Goal: Task Accomplishment & Management: Complete application form

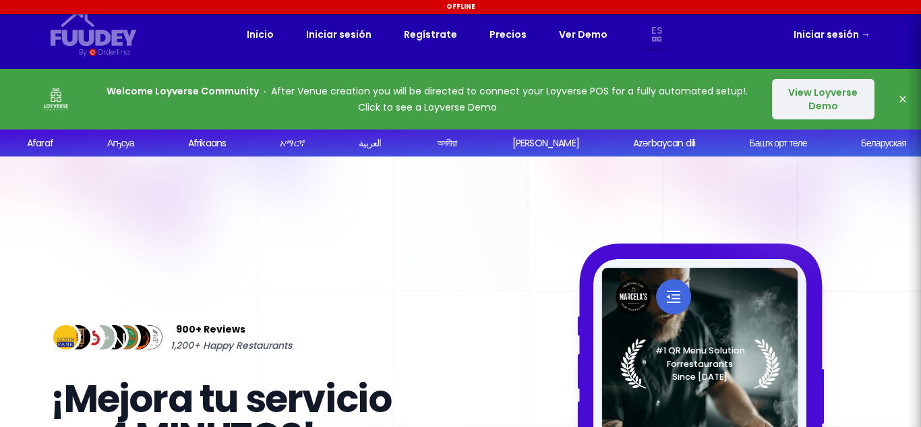
select select "es"
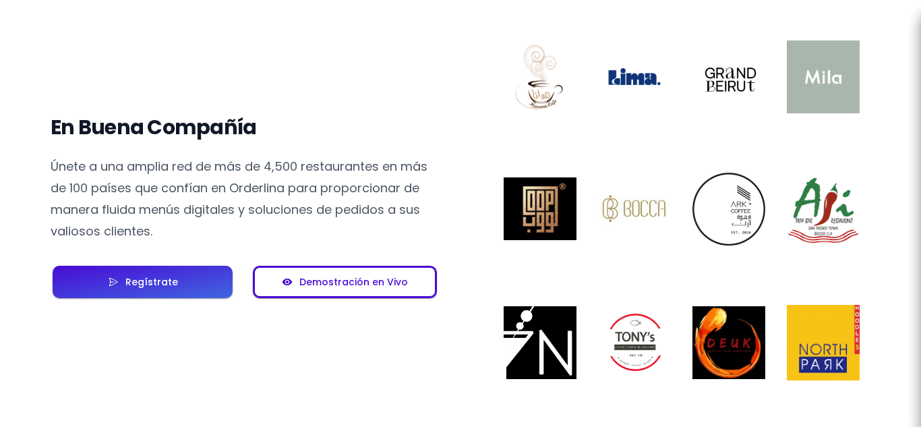
scroll to position [1069, 0]
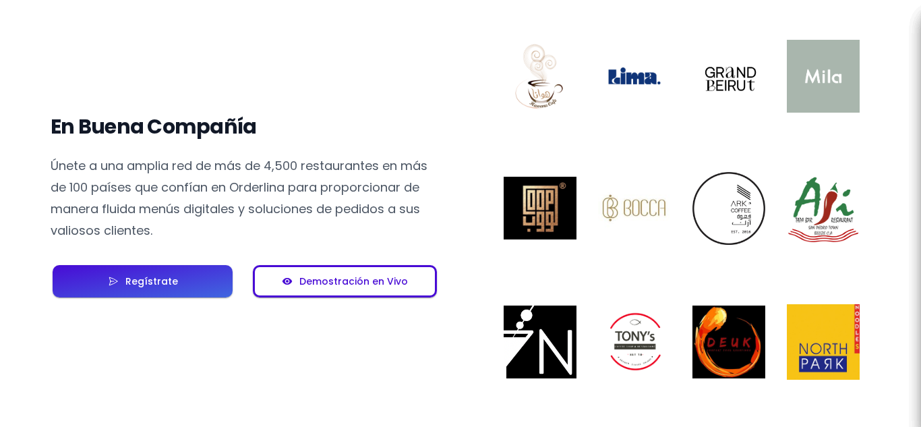
click at [342, 286] on div "Demostración en Vivo" at bounding box center [350, 280] width 115 height 9
select select "es"
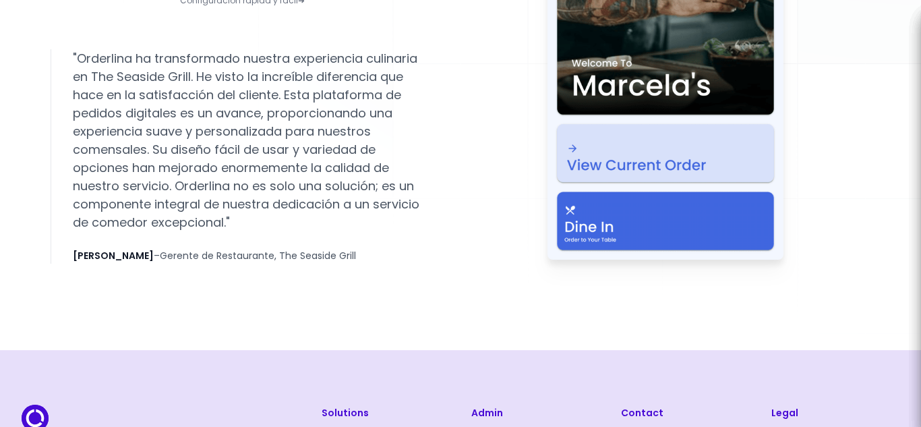
scroll to position [2620, 0]
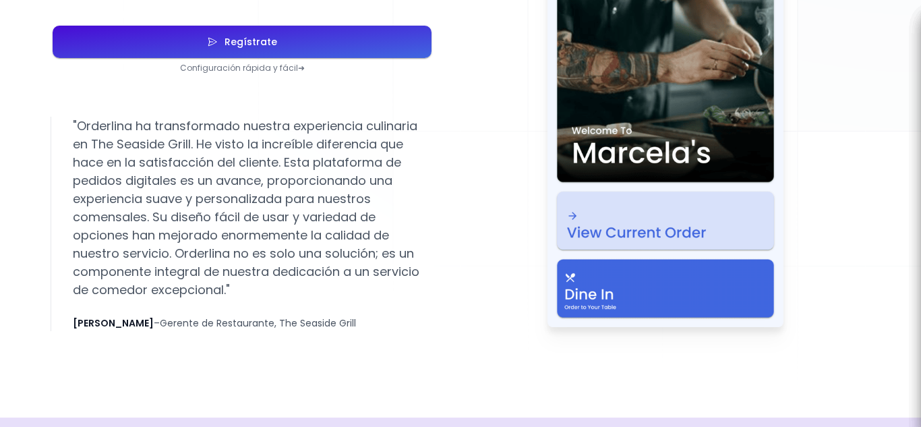
click at [230, 51] on button "Regístrate" at bounding box center [242, 42] width 379 height 32
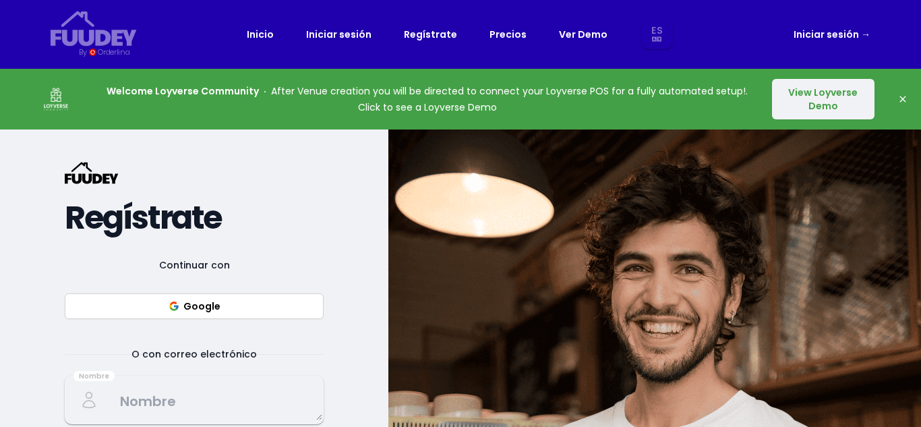
select select "es"
click at [276, 311] on button "Google" at bounding box center [194, 306] width 259 height 26
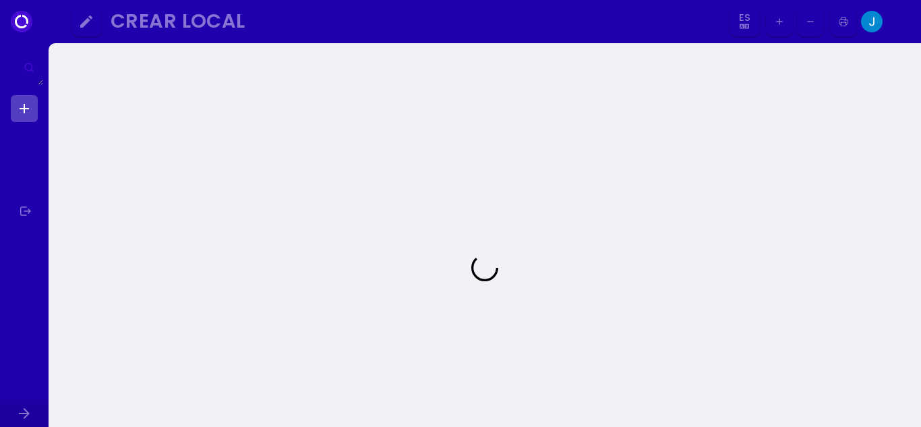
select select "es"
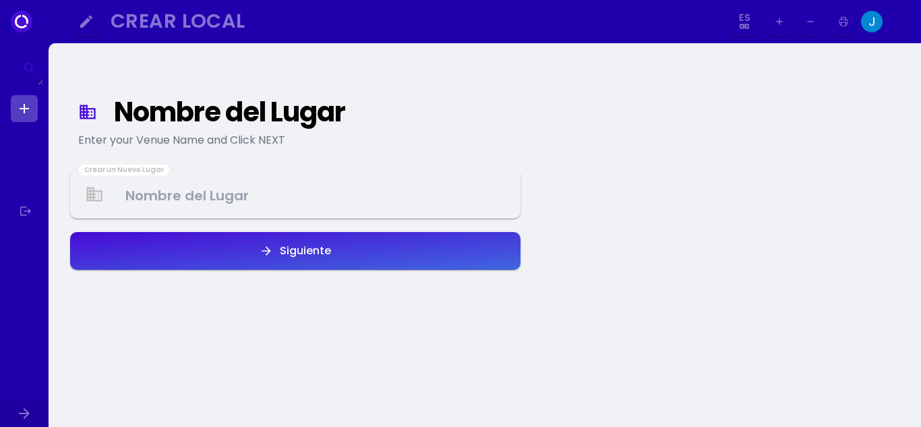
click at [219, 124] on div "Nombre del Lugar" at bounding box center [310, 112] width 392 height 24
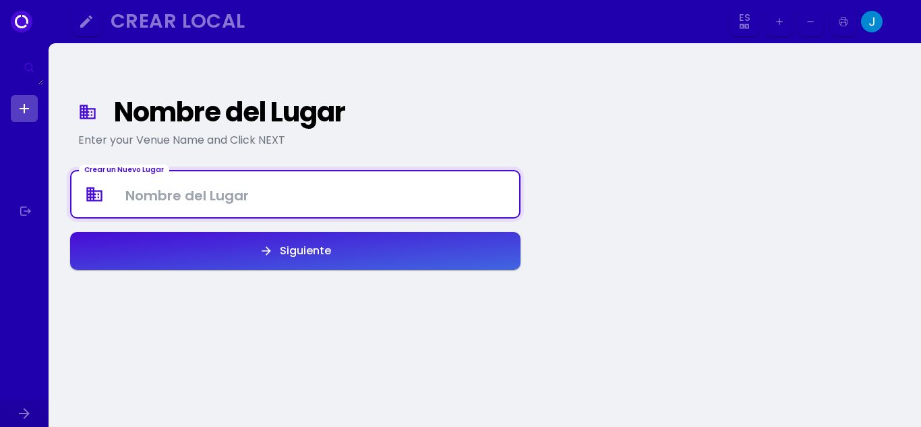
click at [196, 195] on Venue at bounding box center [295, 195] width 448 height 40
type Venue "Fresco y Tropical"
click at [224, 247] on button "Siguiente" at bounding box center [295, 251] width 450 height 38
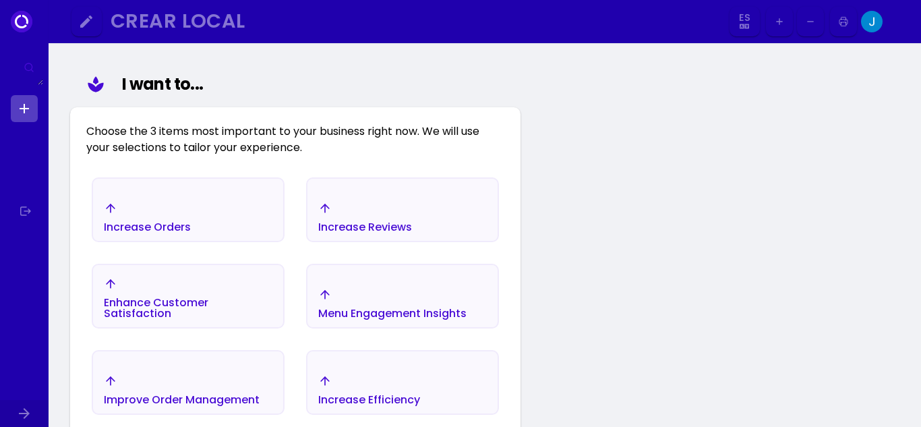
scroll to position [156, 0]
click at [754, 10] on select "Es Aa Ab Af Am Ar As Ay Az Ba Be Bg Bh Bi Bn Bo Br Ca Co Cs Cy Da De Dz El En E…" at bounding box center [744, 22] width 25 height 30
click at [732, 7] on select "Es Aa Ab Af Am Ar As Ay Az Ba Be Bg Bh Bi Bn Bo Br Ca Co Cs Cy Da De Dz El En E…" at bounding box center [744, 22] width 25 height 30
click at [742, 16] on select "Es Aa Ab Af Am Ar As Ay Az Ba Be Bg Bh Bi Bn Bo Br Ca Co Cs Cy Da De Dz El En E…" at bounding box center [744, 22] width 25 height 30
click at [657, 153] on div "Nombre del Lugar Enter your Venue Name and Click NEXT I want to... Choose the 3…" at bounding box center [485, 369] width 872 height 964
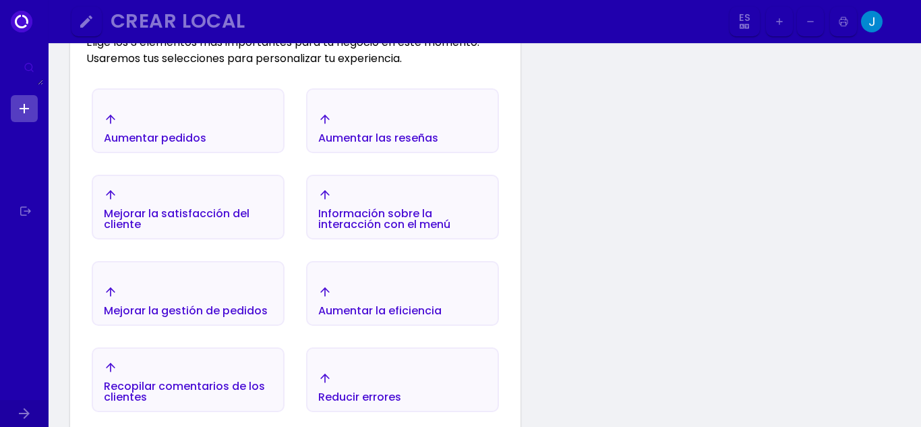
scroll to position [245, 0]
click at [241, 229] on div "Mejorar la satisfacción del cliente" at bounding box center [188, 208] width 190 height 58
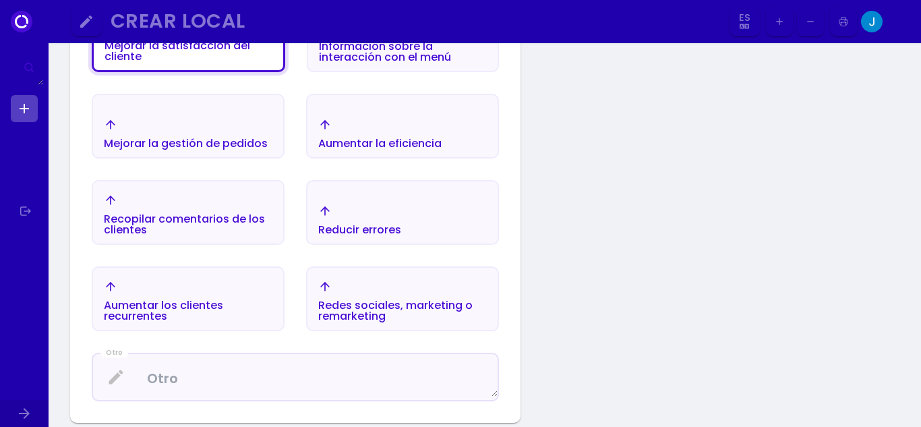
scroll to position [440, 0]
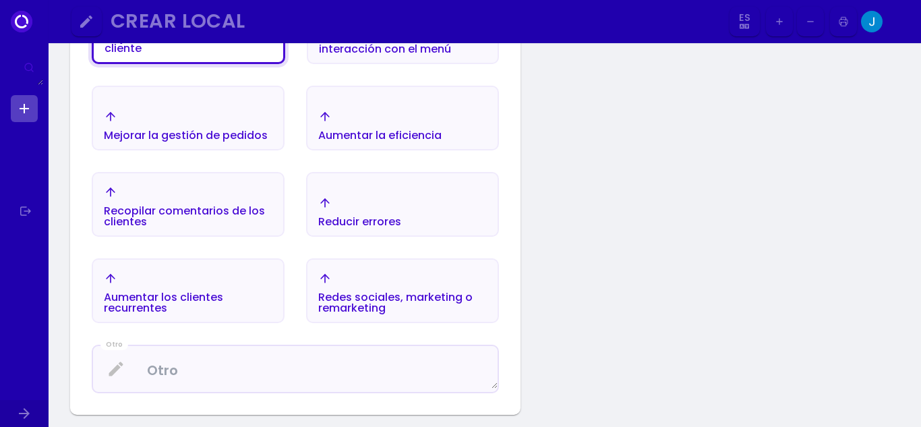
click at [349, 131] on font "Aumentar la eficiencia" at bounding box center [379, 135] width 123 height 16
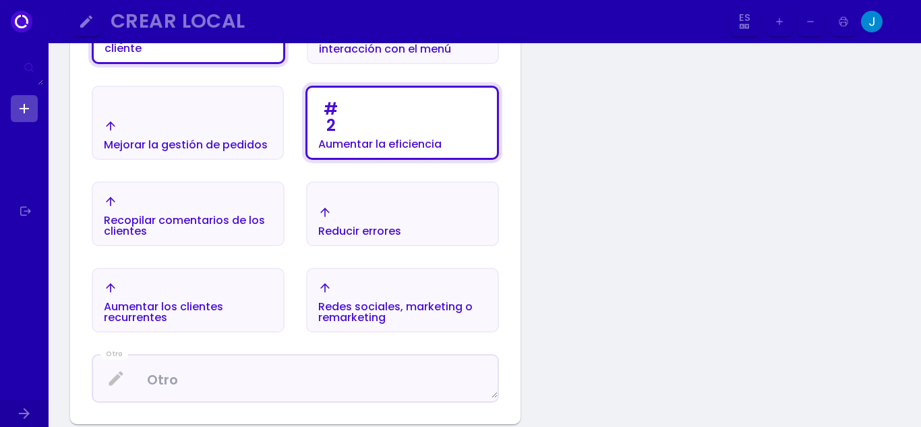
click at [340, 206] on div "Reducir errores" at bounding box center [359, 221] width 83 height 31
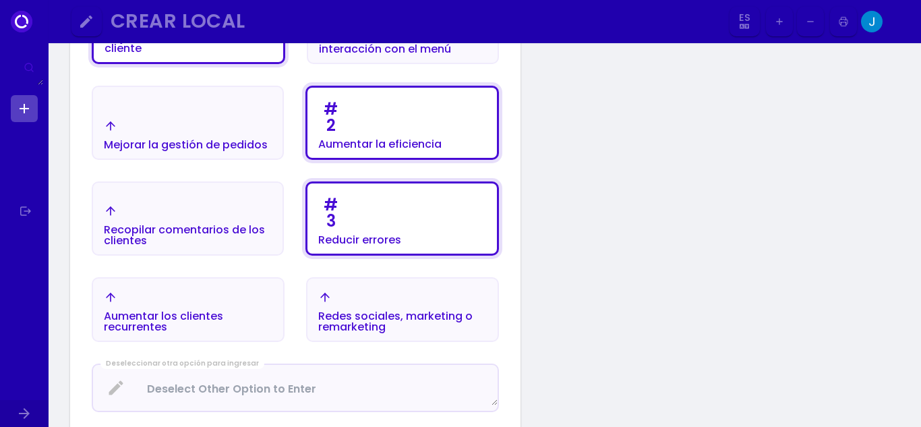
click at [156, 144] on font "Mejorar la gestión de pedidos" at bounding box center [186, 145] width 164 height 16
click at [357, 208] on div "# 3 Reducir errores" at bounding box center [359, 218] width 83 height 54
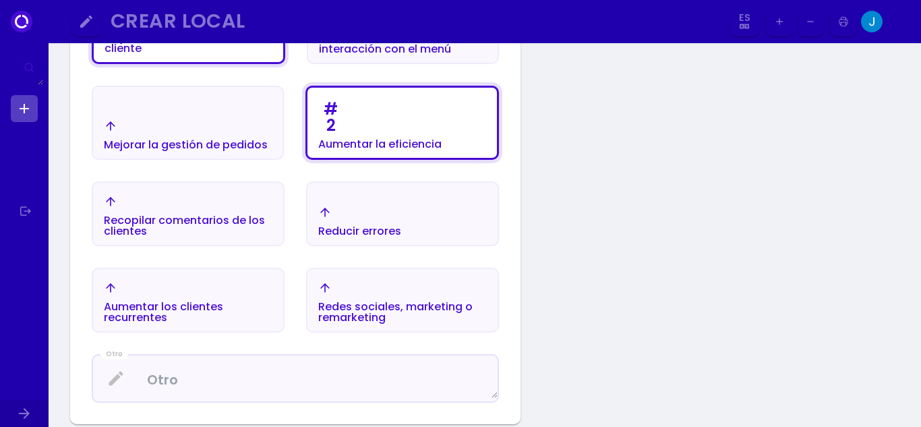
click at [239, 136] on div "Mejorar la gestión de pedidos" at bounding box center [186, 134] width 164 height 31
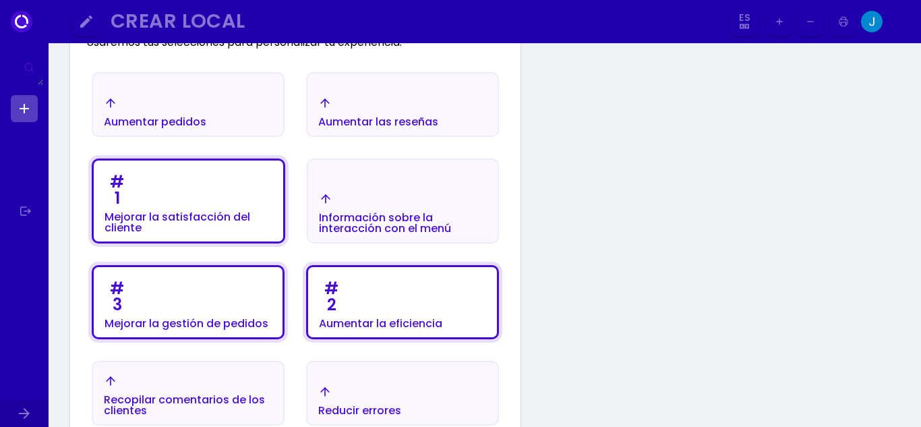
scroll to position [260, 0]
